Goal: Task Accomplishment & Management: Manage account settings

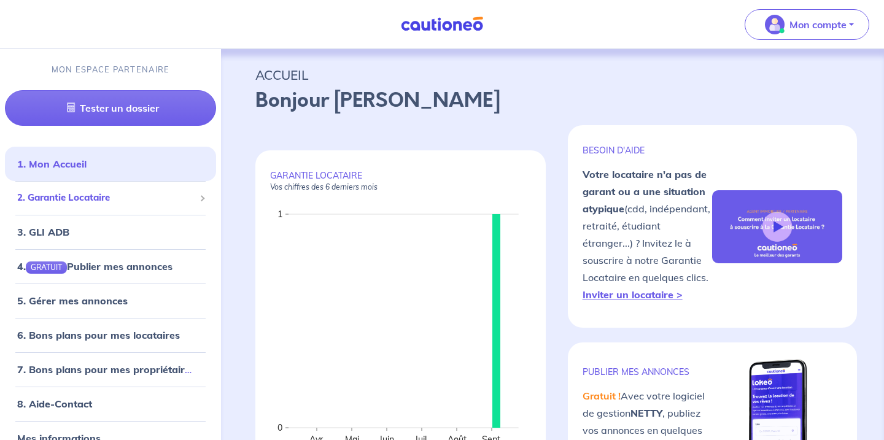
click at [84, 201] on span "2. Garantie Locataire" at bounding box center [105, 198] width 177 height 14
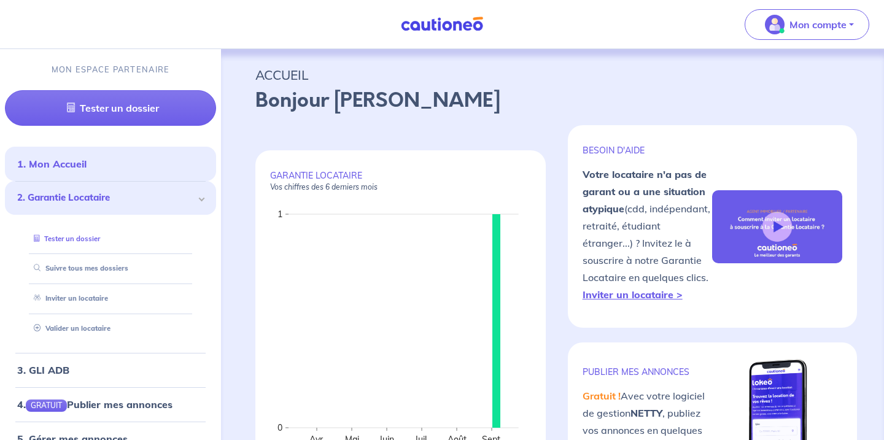
click at [79, 242] on link "Tester un dossier" at bounding box center [64, 239] width 71 height 9
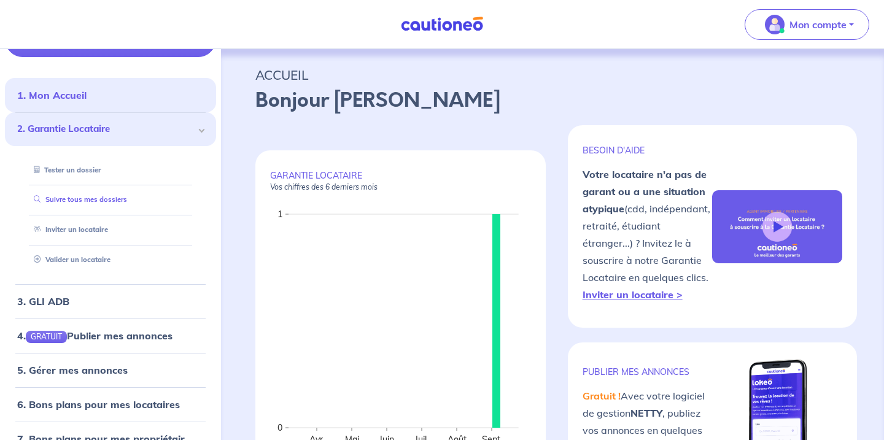
scroll to position [66, 0]
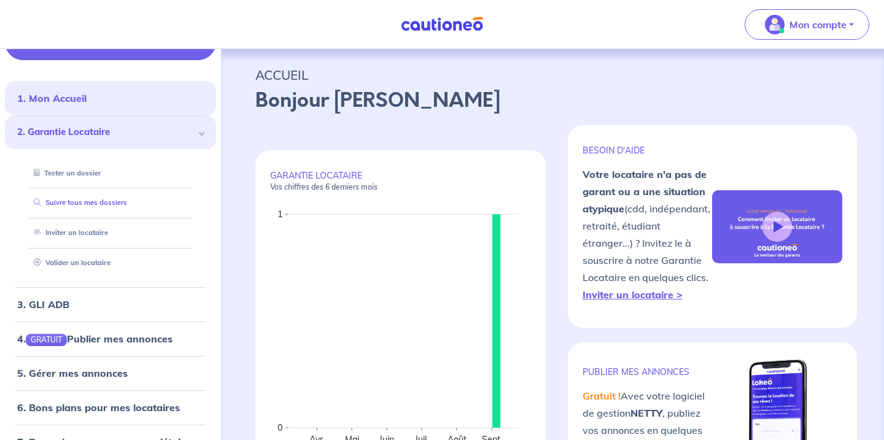
click at [79, 204] on link "Suivre tous mes dossiers" at bounding box center [78, 202] width 98 height 9
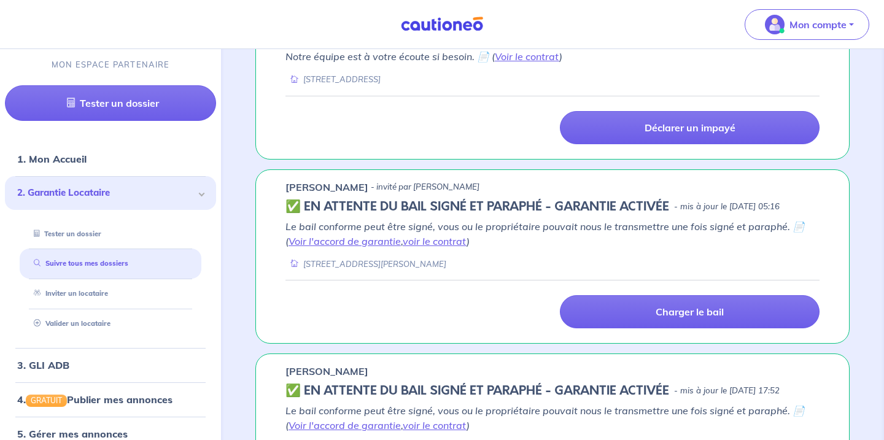
scroll to position [597, 0]
